Goal: Task Accomplishment & Management: Complete application form

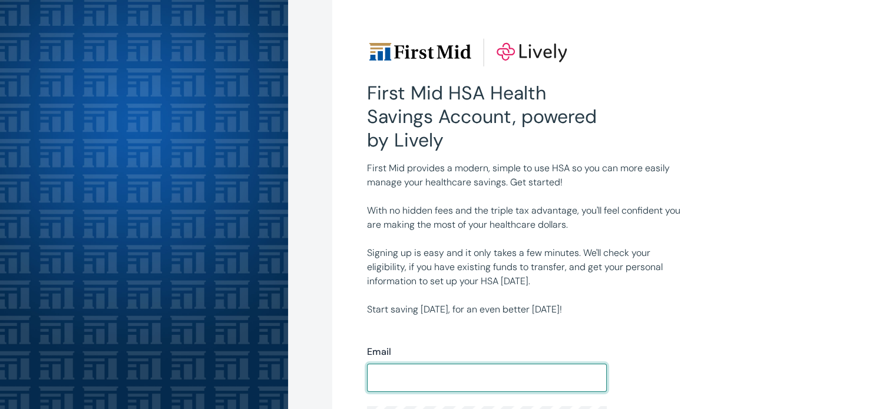
click at [429, 362] on div "Email ​" at bounding box center [487, 368] width 240 height 47
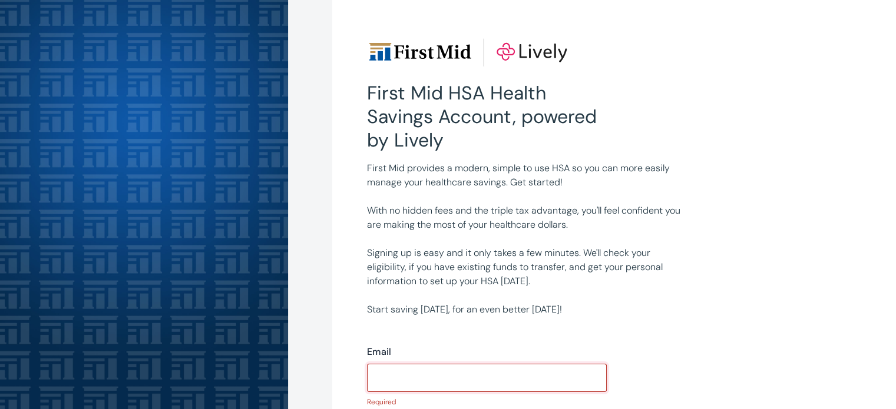
click at [397, 377] on input "Email" at bounding box center [487, 378] width 240 height 24
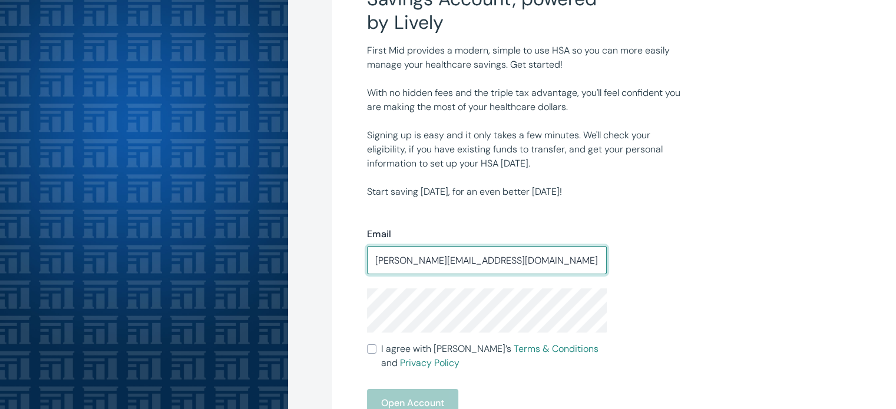
scroll to position [236, 0]
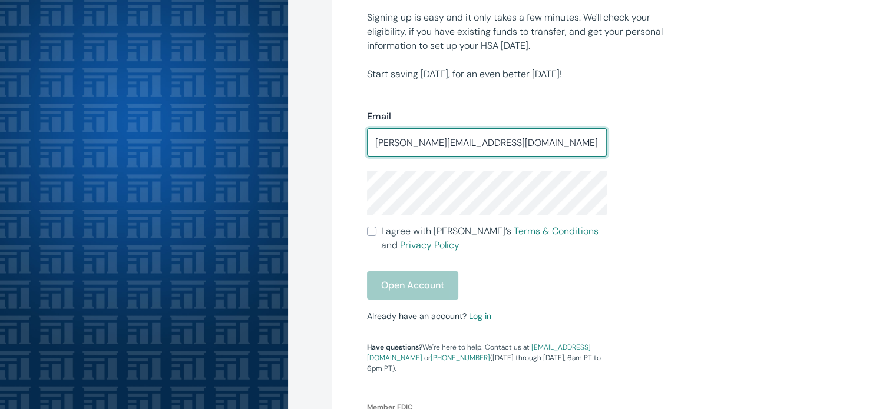
type input "tara.ray972@gmail.com"
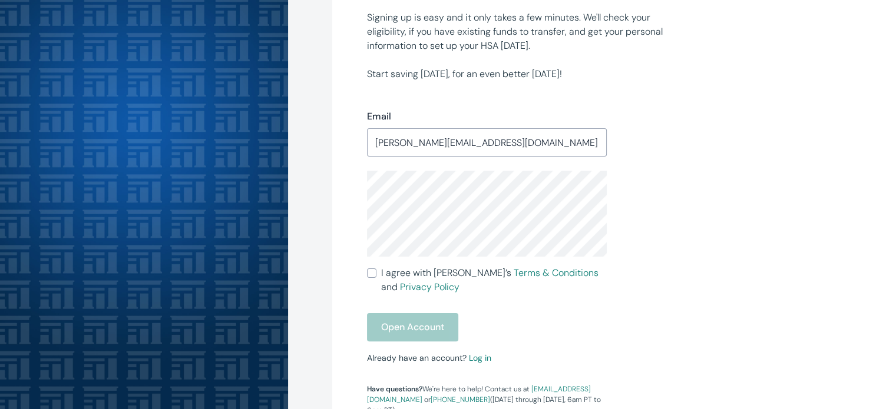
click at [370, 275] on input "I agree with Lively’s Terms & Conditions and Privacy Policy" at bounding box center [371, 273] width 9 height 9
checkbox input "true"
click at [433, 333] on button "Open Account" at bounding box center [412, 327] width 91 height 28
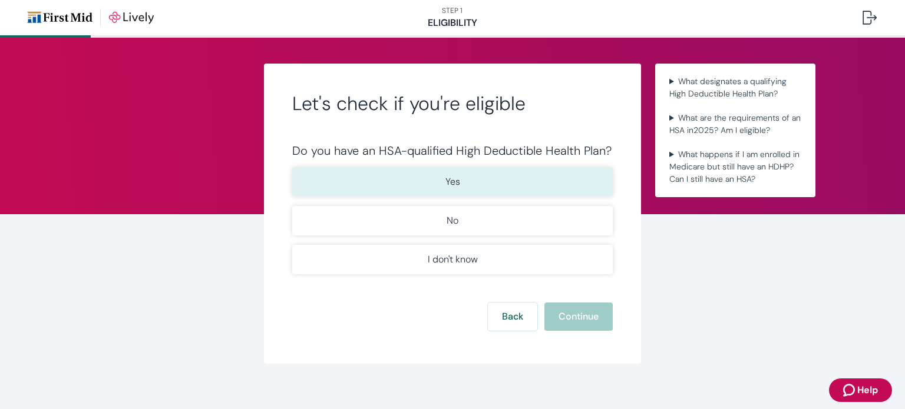
click at [416, 178] on button "Yes" at bounding box center [452, 181] width 320 height 29
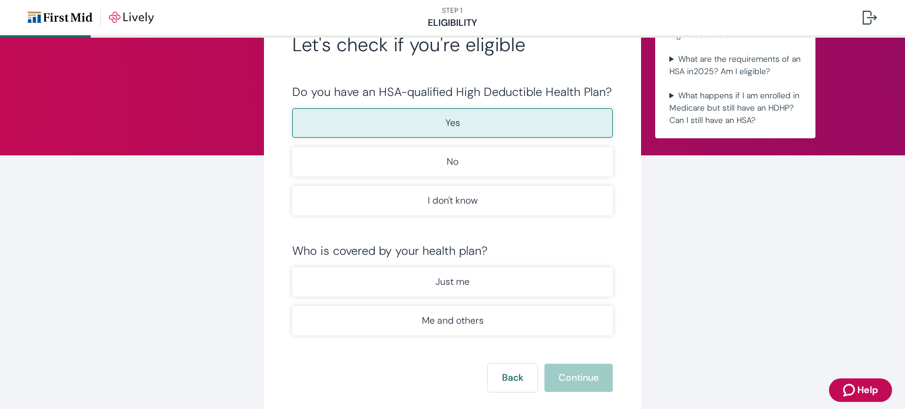
scroll to position [118, 0]
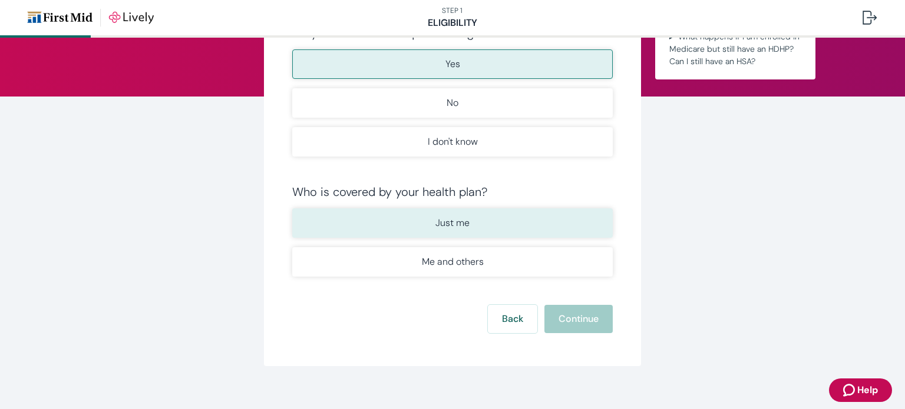
click at [443, 230] on button "Just me" at bounding box center [452, 222] width 320 height 29
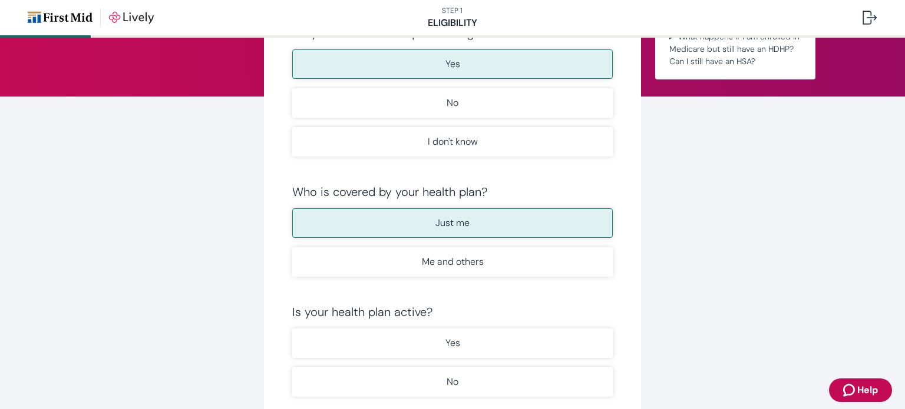
scroll to position [177, 0]
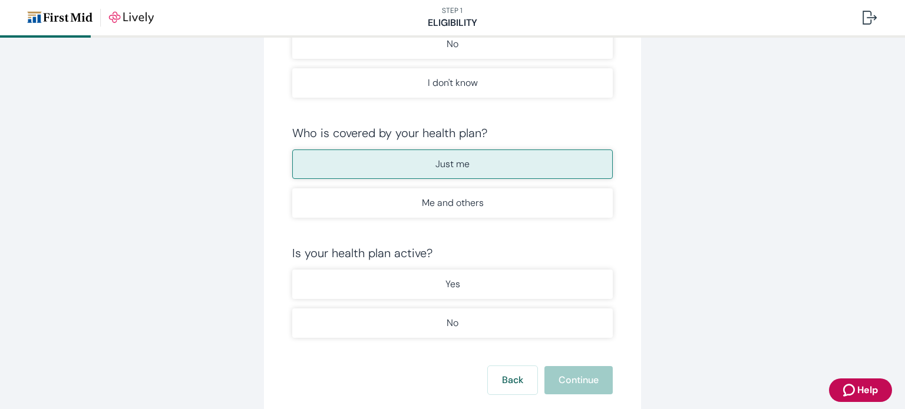
click at [450, 285] on p "Yes" at bounding box center [452, 284] width 15 height 14
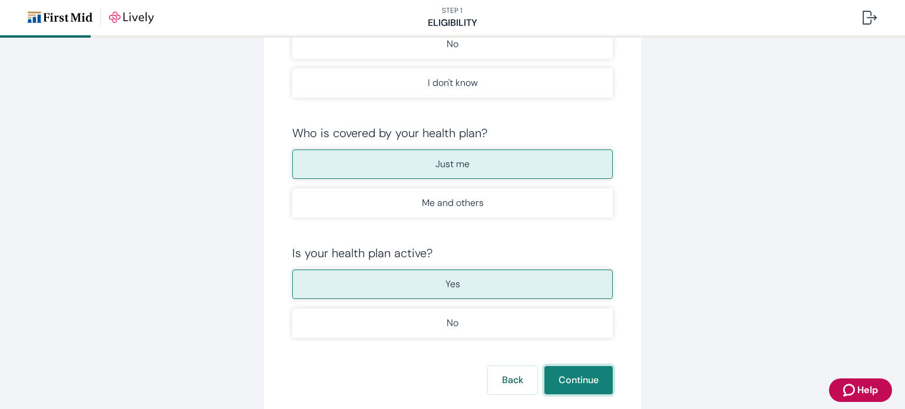
click at [552, 372] on button "Continue" at bounding box center [578, 380] width 68 height 28
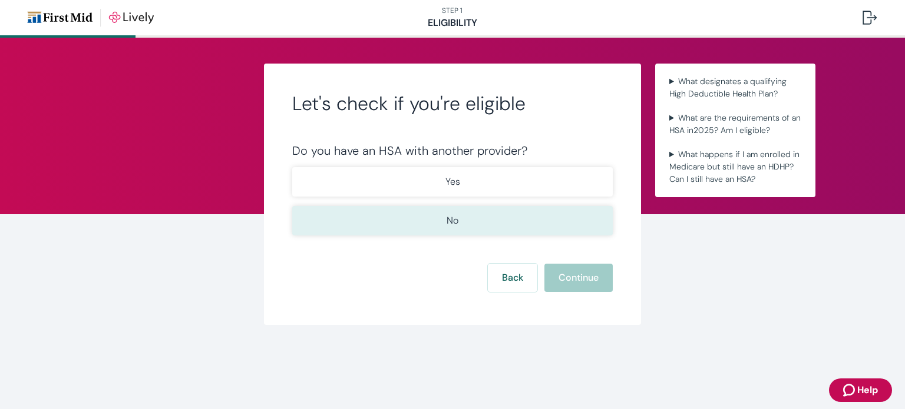
click at [462, 213] on button "No" at bounding box center [452, 220] width 320 height 29
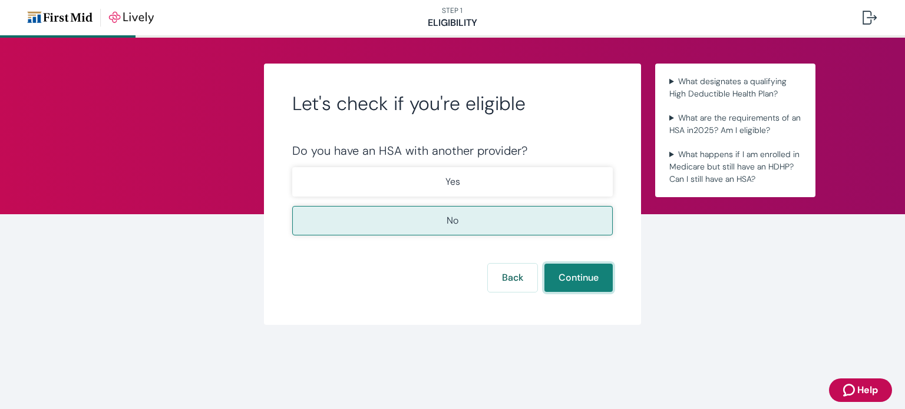
click at [572, 270] on button "Continue" at bounding box center [578, 278] width 68 height 28
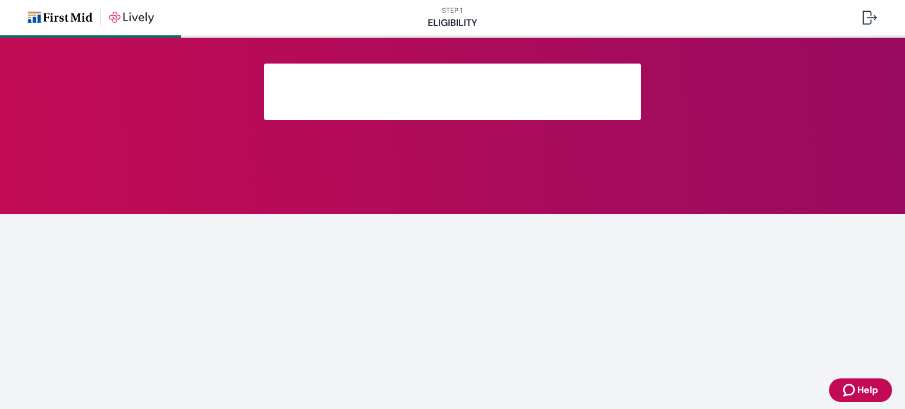
scroll to position [219, 0]
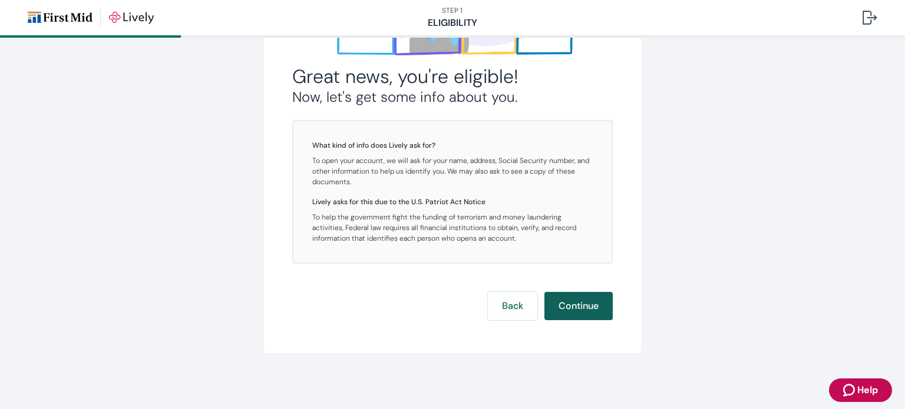
click at [562, 315] on button "Continue" at bounding box center [578, 306] width 68 height 28
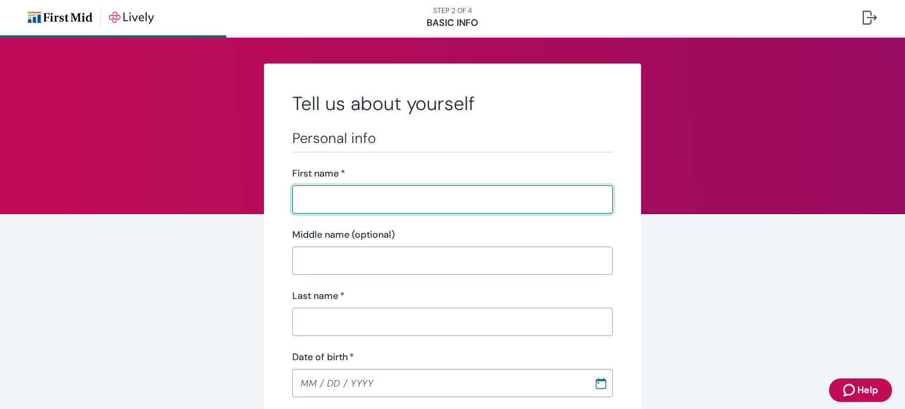
click at [335, 198] on input "First name   *" at bounding box center [452, 200] width 320 height 24
type input "[PERSON_NAME]"
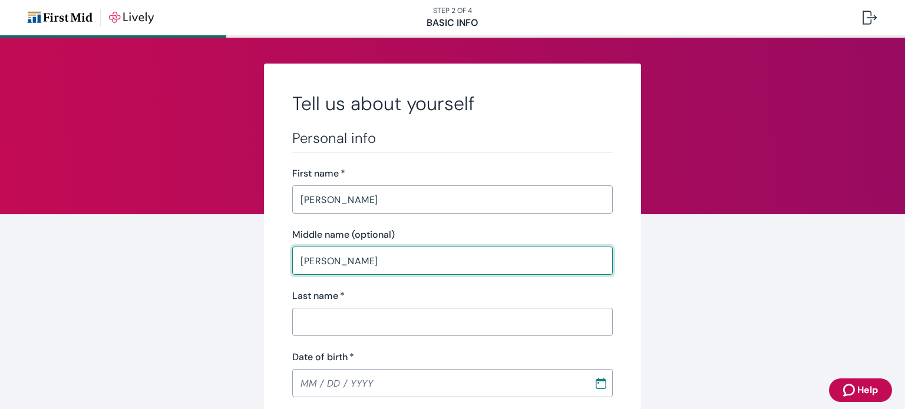
type input "[PERSON_NAME]"
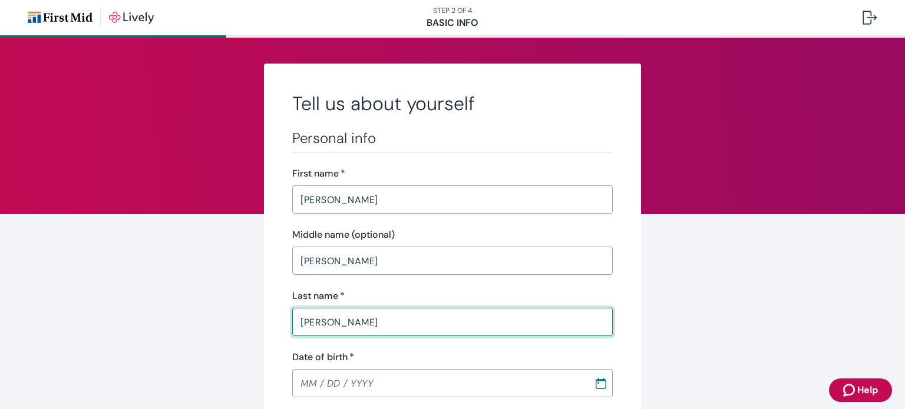
scroll to position [118, 0]
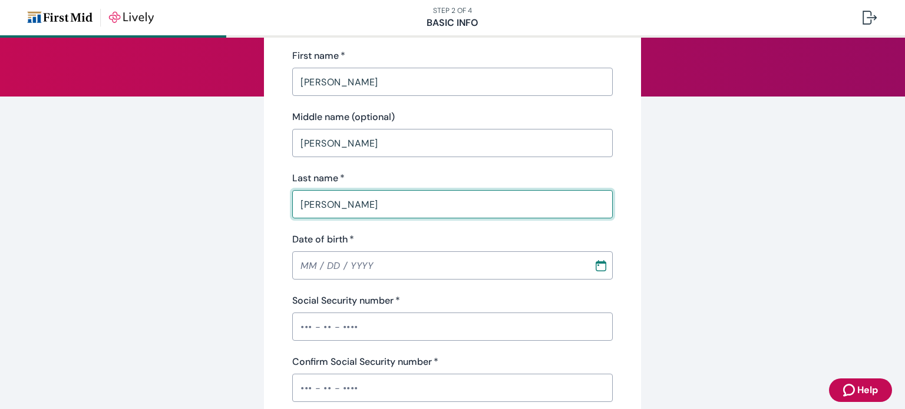
type input "[PERSON_NAME]"
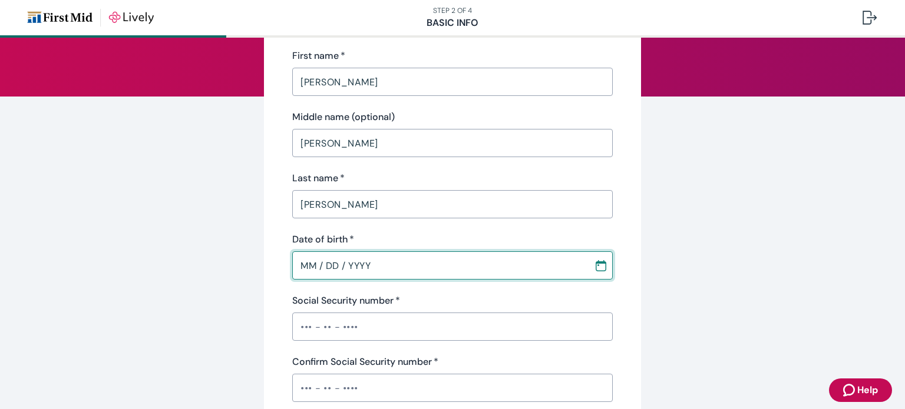
click at [402, 266] on input "MM / DD / YYYY" at bounding box center [438, 266] width 293 height 24
type input "[DATE]"
click at [394, 315] on input "Social Security number   *" at bounding box center [452, 327] width 320 height 24
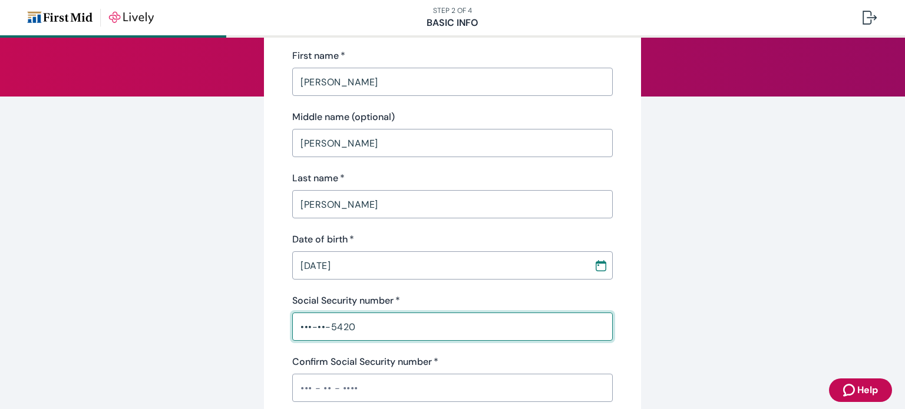
scroll to position [236, 0]
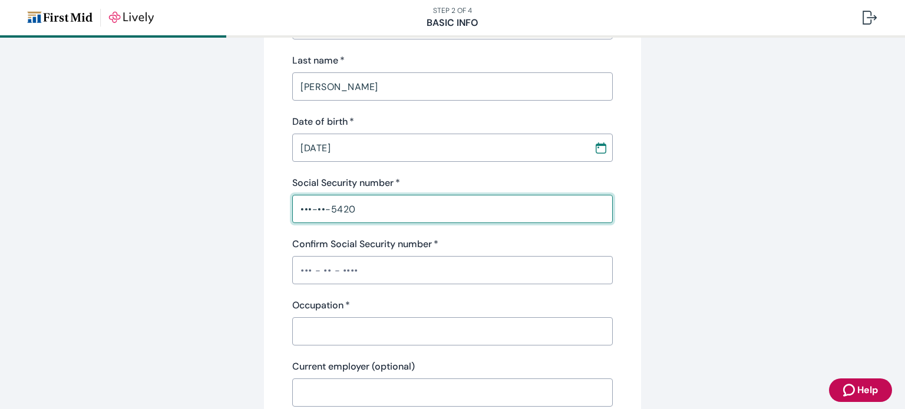
type input "•••-••-5420"
click at [334, 263] on input "Confirm Social Security number   *" at bounding box center [452, 271] width 320 height 24
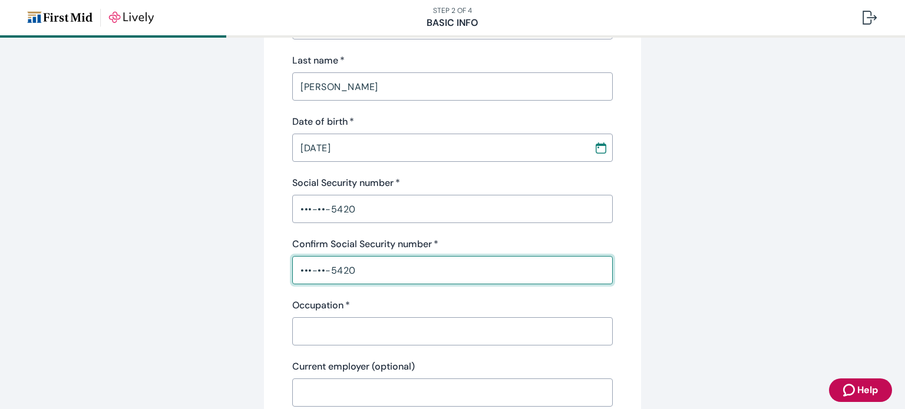
type input "•••-••-5420"
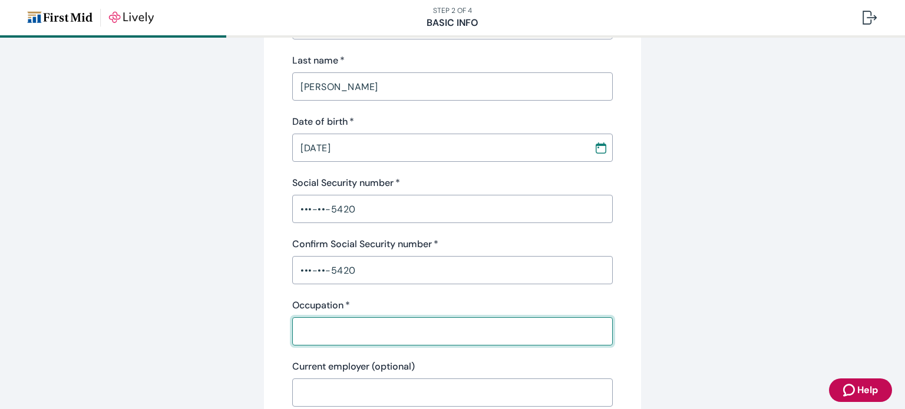
click at [342, 342] on input "Occupation   *" at bounding box center [452, 332] width 320 height 24
type input "M"
type input "Director"
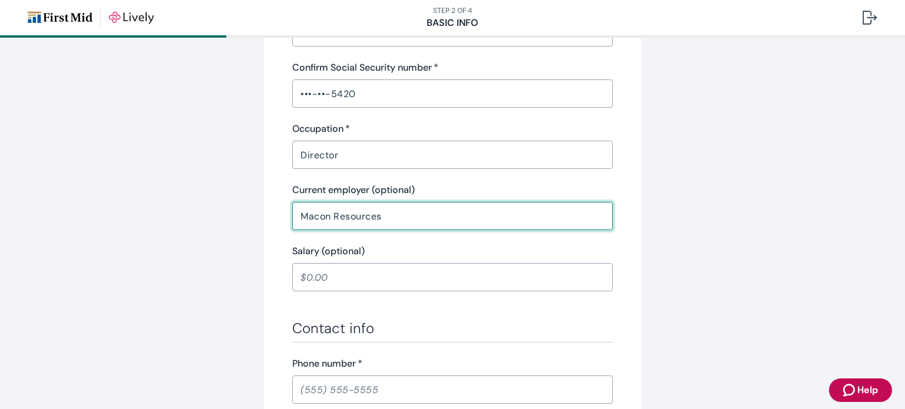
scroll to position [530, 0]
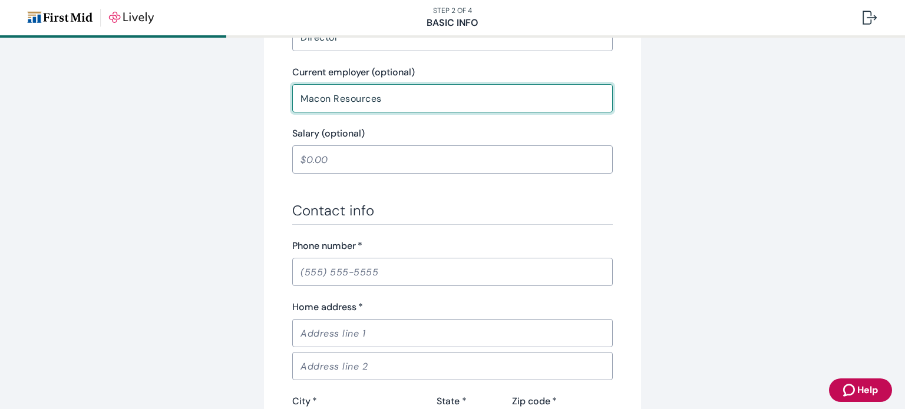
type input "Macon Resources"
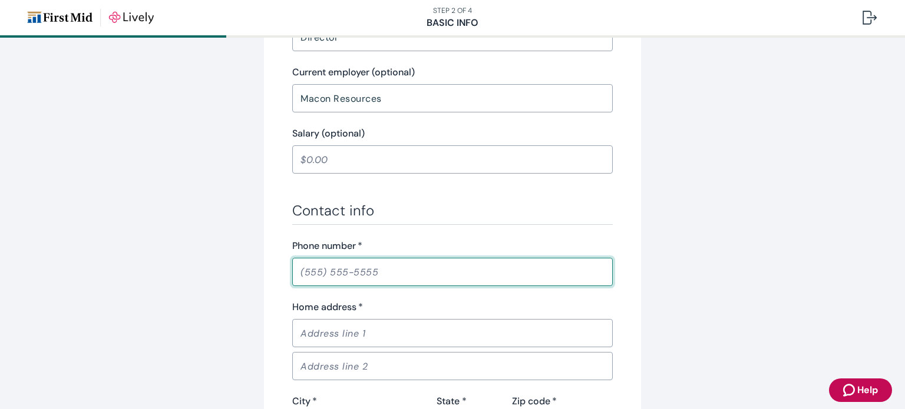
click at [366, 273] on input "Phone number   *" at bounding box center [452, 272] width 320 height 24
type input "[PHONE_NUMBER]"
click at [356, 335] on input "Home address   *" at bounding box center [452, 334] width 320 height 24
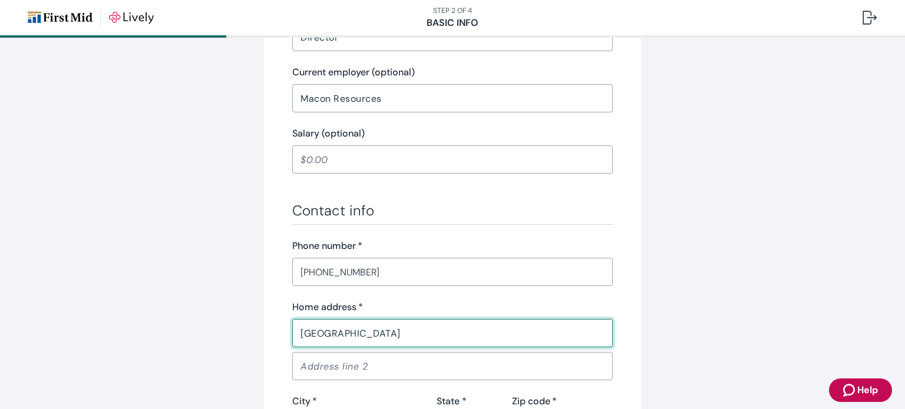
type input "[GEOGRAPHIC_DATA]"
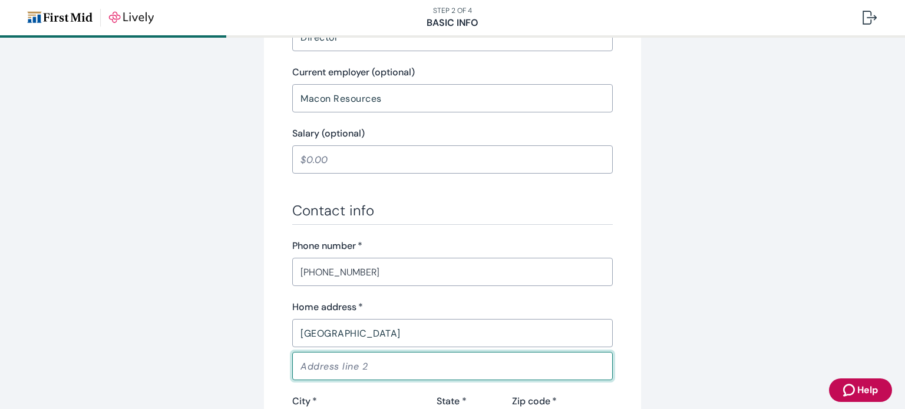
click at [349, 366] on input "Address line 2" at bounding box center [452, 367] width 320 height 24
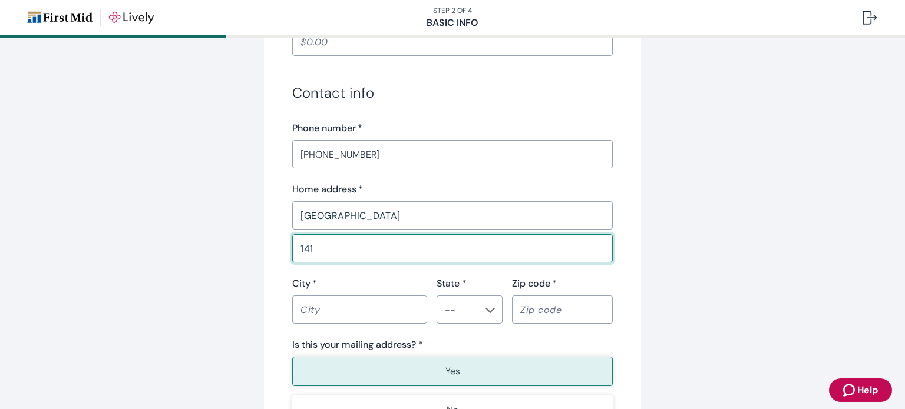
type input "141"
click at [349, 303] on input "City   *" at bounding box center [359, 310] width 135 height 24
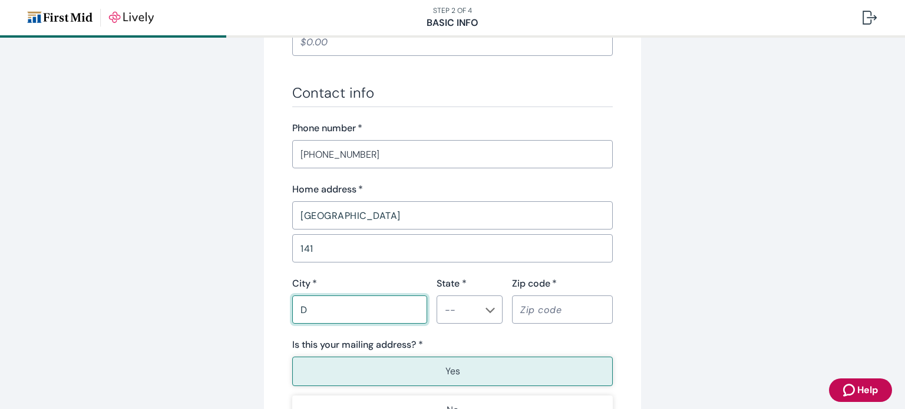
type input "Decatur"
type input "[US_STATE]"
type input "62526"
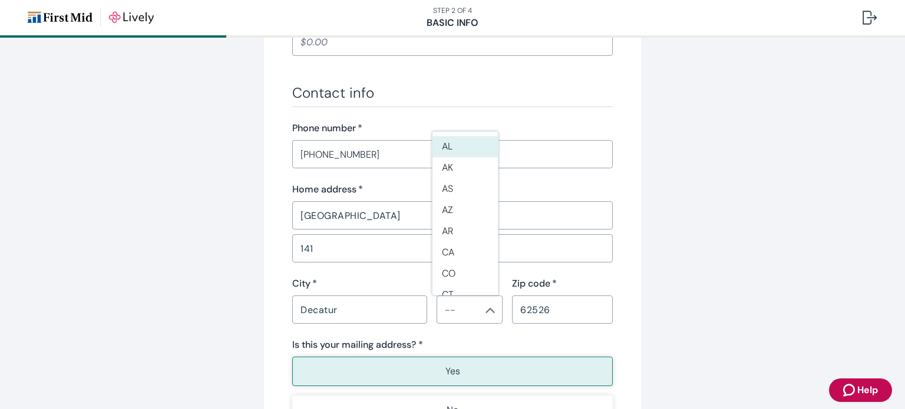
click at [403, 375] on button "Yes" at bounding box center [452, 371] width 320 height 29
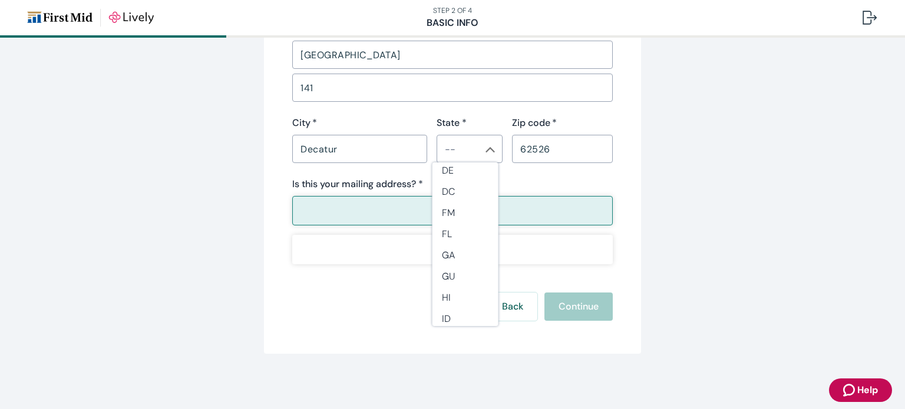
scroll to position [294, 0]
click at [448, 221] on li "IL" at bounding box center [465, 222] width 66 height 21
type input "IL"
click at [468, 213] on button "Yes" at bounding box center [452, 210] width 320 height 29
click at [454, 315] on div "Back Continue" at bounding box center [452, 307] width 320 height 28
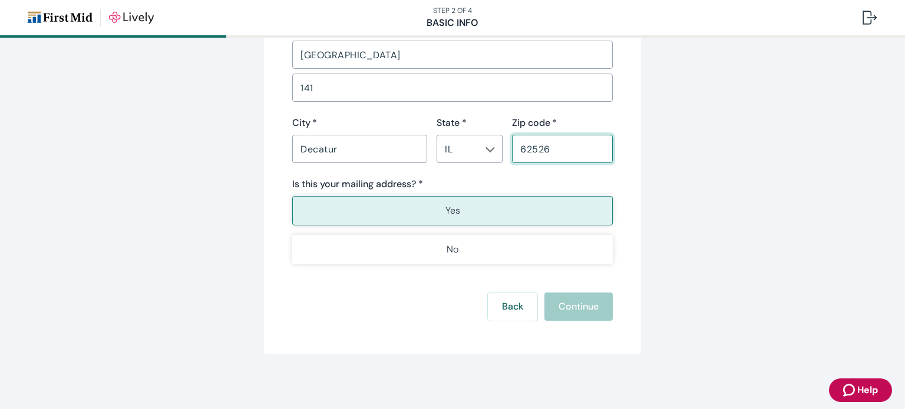
click at [561, 145] on input "62526" at bounding box center [562, 149] width 101 height 24
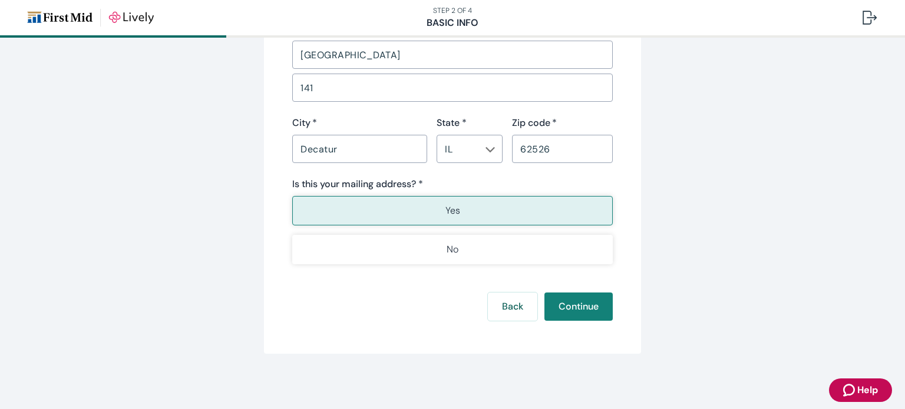
drag, startPoint x: 503, startPoint y: 203, endPoint x: 509, endPoint y: 200, distance: 7.4
click at [509, 200] on button "Yes" at bounding box center [452, 210] width 320 height 29
click at [571, 308] on button "Continue" at bounding box center [578, 307] width 68 height 28
click at [597, 309] on div "Back Continue" at bounding box center [452, 307] width 320 height 28
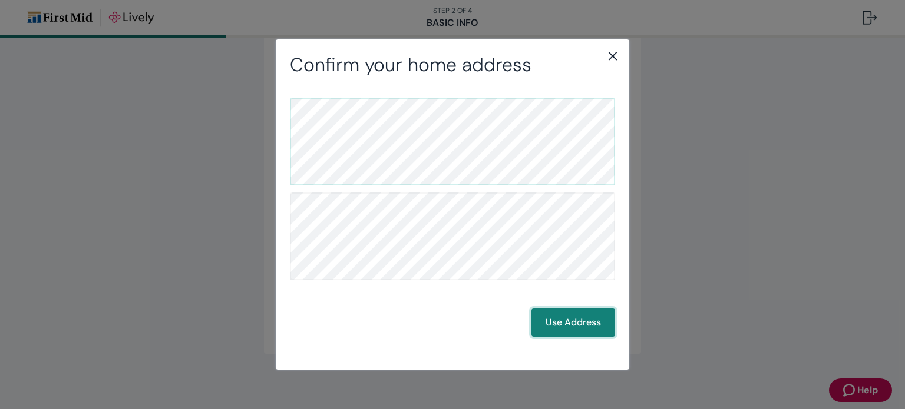
click at [580, 327] on button "Use Address" at bounding box center [573, 323] width 84 height 28
click at [580, 323] on button "Use Address" at bounding box center [573, 323] width 84 height 28
click at [569, 313] on button "Use Address" at bounding box center [573, 323] width 84 height 28
click at [564, 314] on button "Use Address" at bounding box center [573, 323] width 84 height 28
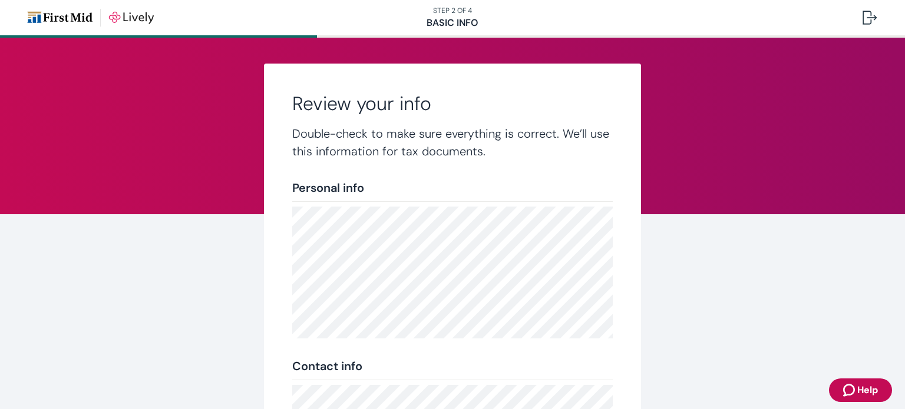
scroll to position [287, 0]
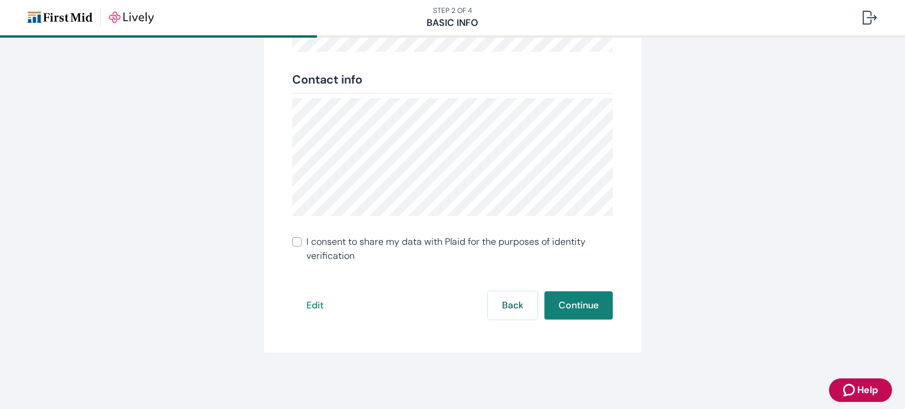
click at [293, 244] on input "I consent to share my data with Plaid for the purposes of identity verification" at bounding box center [296, 241] width 9 height 9
checkbox input "true"
click at [577, 302] on button "Continue" at bounding box center [578, 306] width 68 height 28
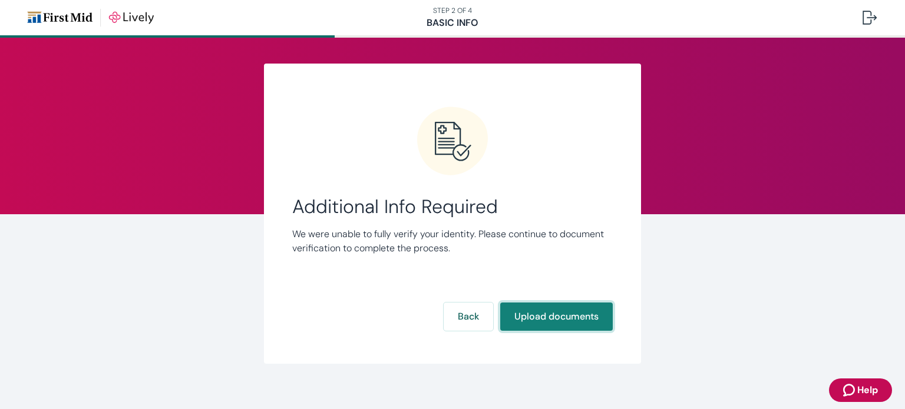
click at [524, 317] on button "Upload documents" at bounding box center [556, 317] width 112 height 28
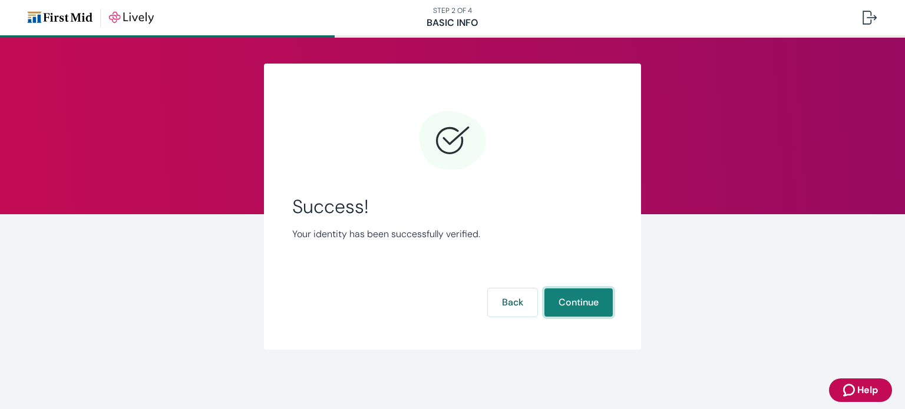
click at [565, 298] on button "Continue" at bounding box center [578, 303] width 68 height 28
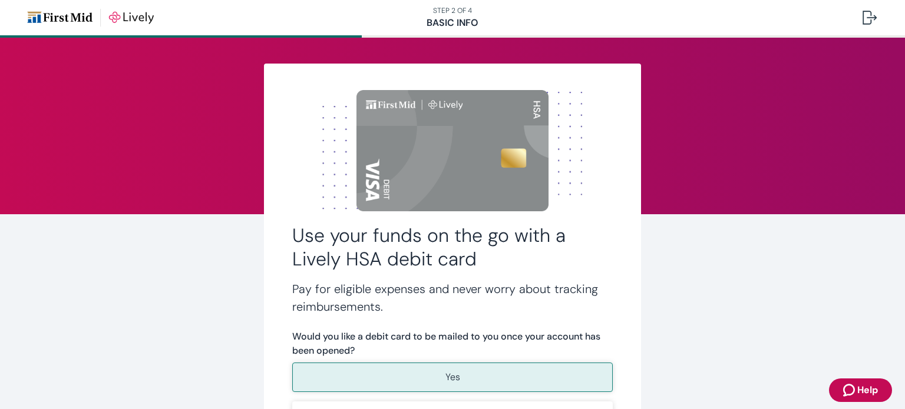
scroll to position [118, 0]
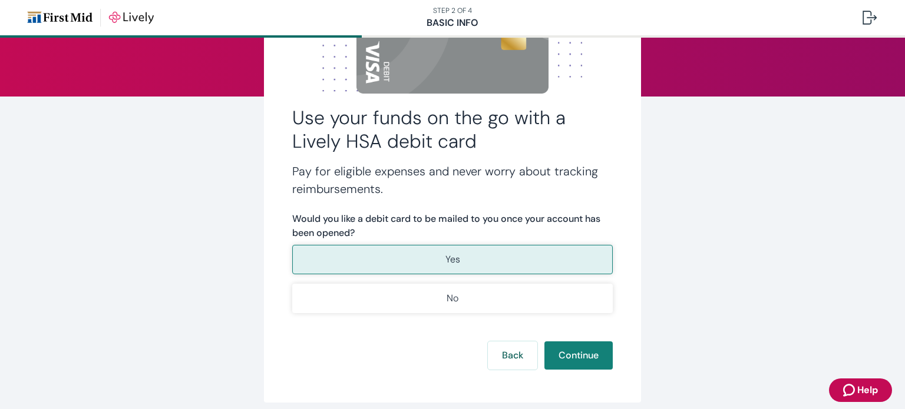
click at [448, 267] on button "Yes" at bounding box center [452, 259] width 320 height 29
click at [561, 355] on button "Continue" at bounding box center [578, 356] width 68 height 28
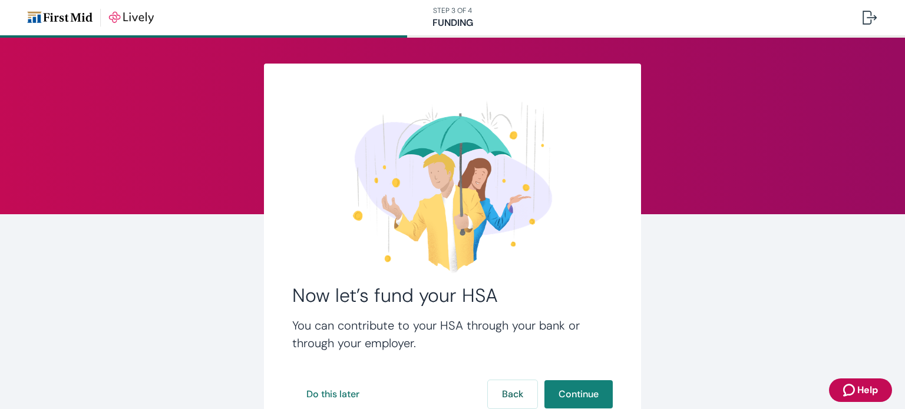
scroll to position [59, 0]
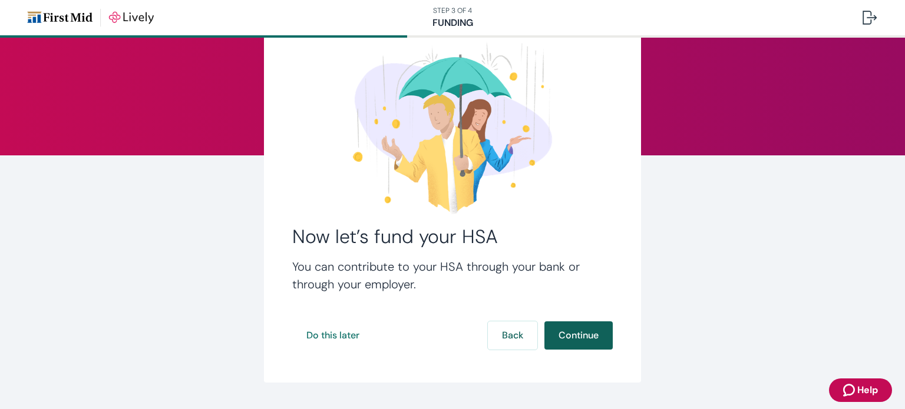
click at [565, 336] on button "Continue" at bounding box center [578, 336] width 68 height 28
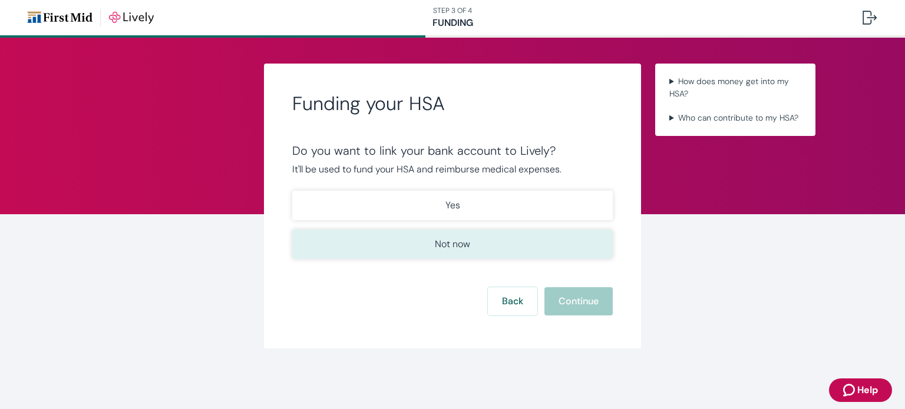
click at [441, 237] on p "Not now" at bounding box center [452, 244] width 35 height 14
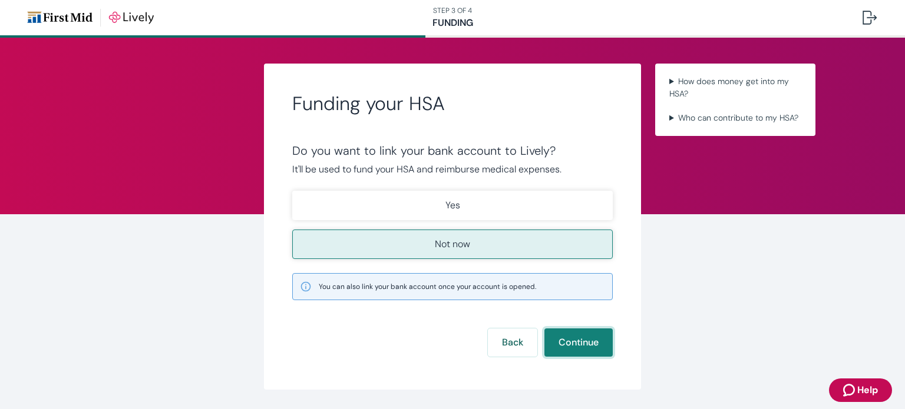
click at [554, 336] on button "Continue" at bounding box center [578, 343] width 68 height 28
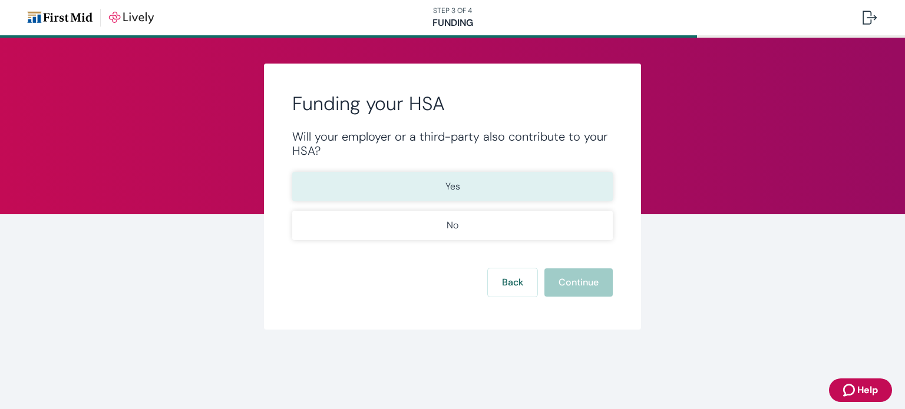
click at [471, 178] on button "Yes" at bounding box center [452, 186] width 320 height 29
click at [581, 290] on button "Continue" at bounding box center [578, 283] width 68 height 28
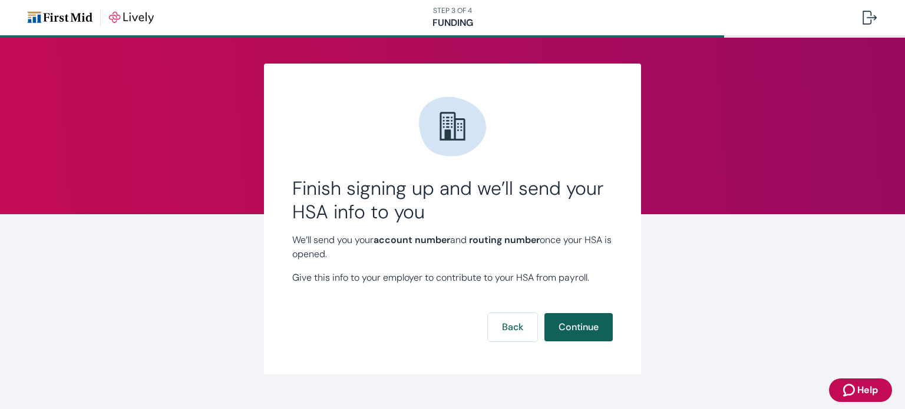
click at [562, 327] on button "Continue" at bounding box center [578, 327] width 68 height 28
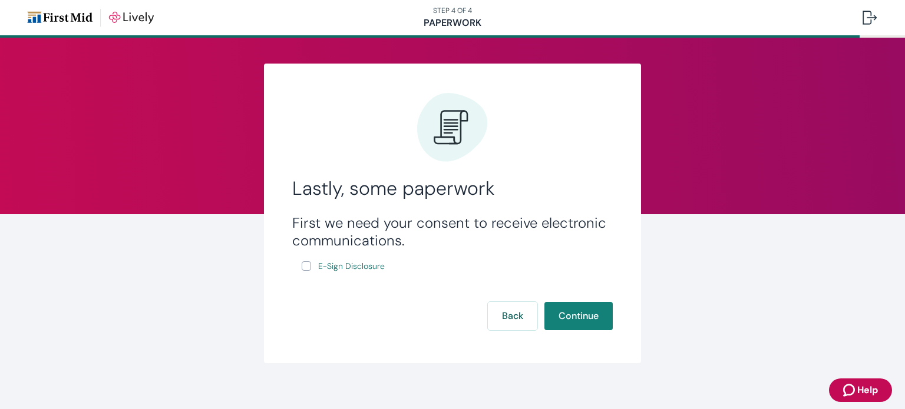
click at [306, 266] on label "E-Sign Disclosure" at bounding box center [344, 266] width 85 height 15
click at [306, 266] on input "E-Sign Disclosure" at bounding box center [306, 266] width 9 height 9
checkbox input "true"
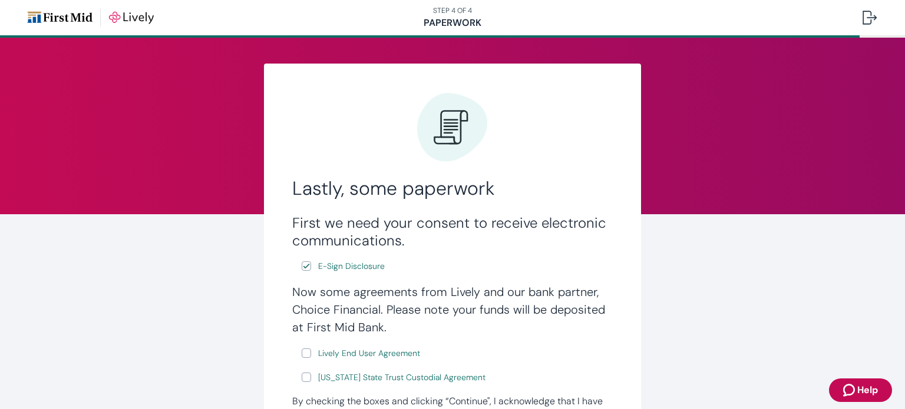
scroll to position [118, 0]
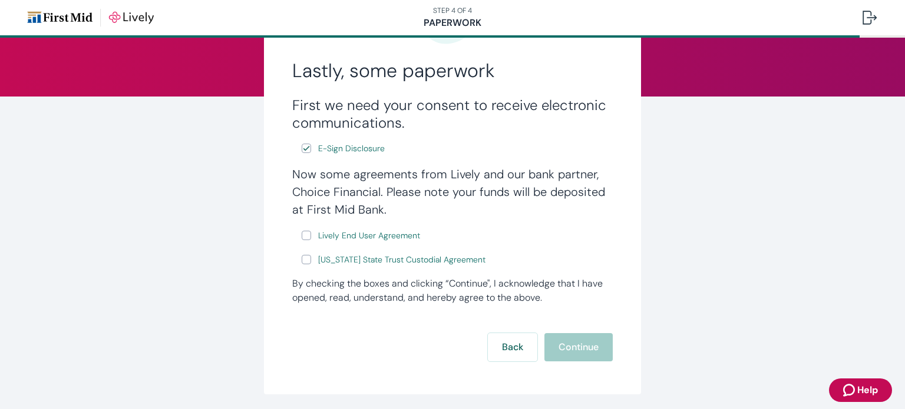
click at [304, 235] on input "Lively End User Agreement" at bounding box center [306, 235] width 9 height 9
checkbox input "true"
click at [302, 263] on input "[US_STATE] State Trust Custodial Agreement" at bounding box center [306, 259] width 9 height 9
checkbox input "true"
click at [571, 350] on button "Continue" at bounding box center [578, 347] width 68 height 28
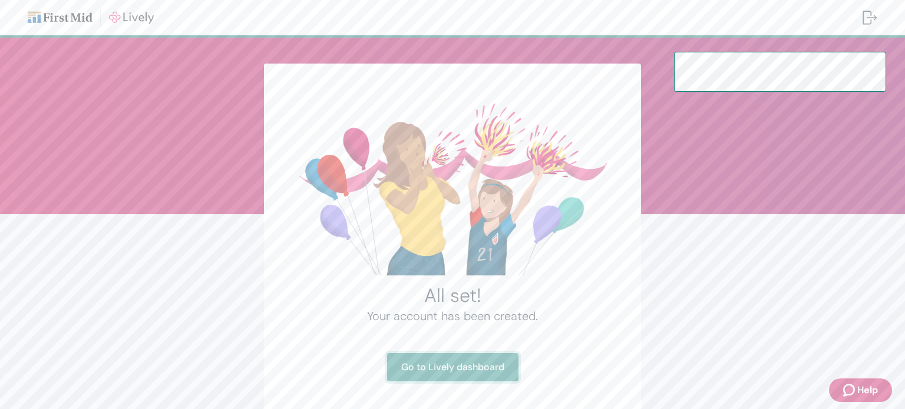
click at [455, 367] on link "Go to Lively dashboard" at bounding box center [452, 367] width 131 height 28
